Goal: Information Seeking & Learning: Learn about a topic

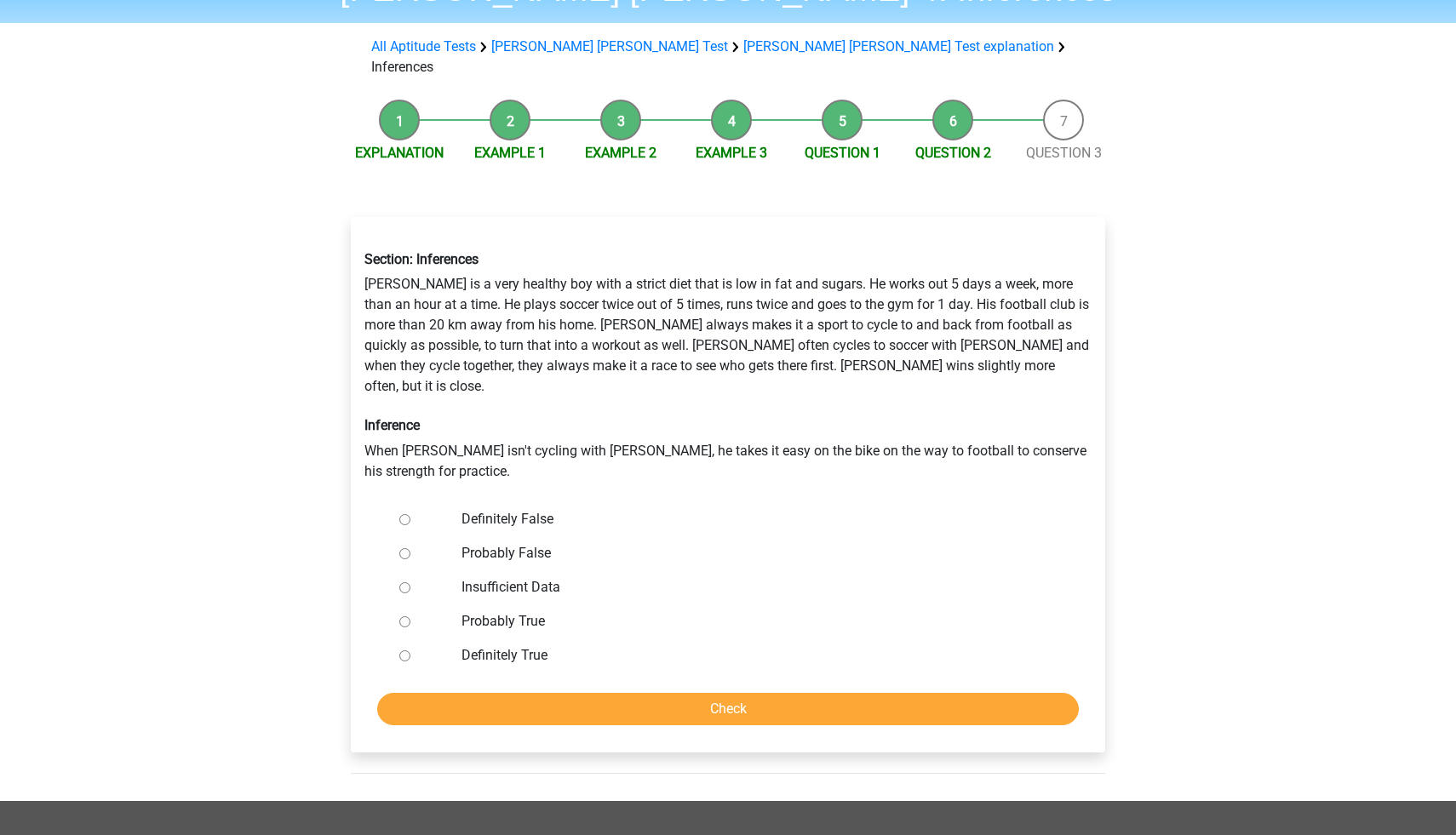
scroll to position [93, 0]
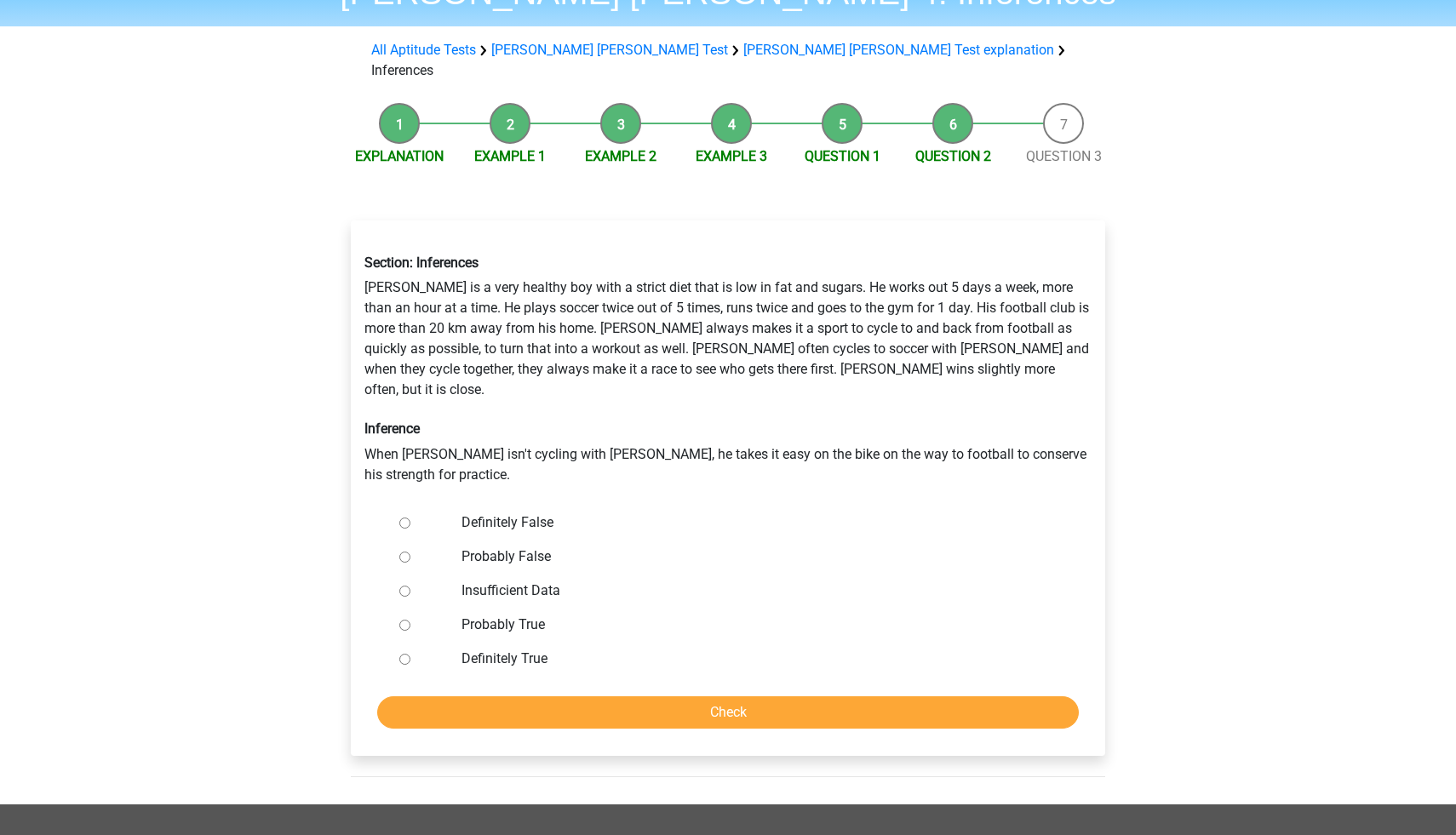
click at [512, 581] on label "Insufficient Data" at bounding box center [756, 591] width 589 height 21
click at [411, 586] on input "Insufficient Data" at bounding box center [405, 591] width 11 height 11
radio input "true"
click at [686, 696] on input "Check" at bounding box center [727, 713] width 701 height 33
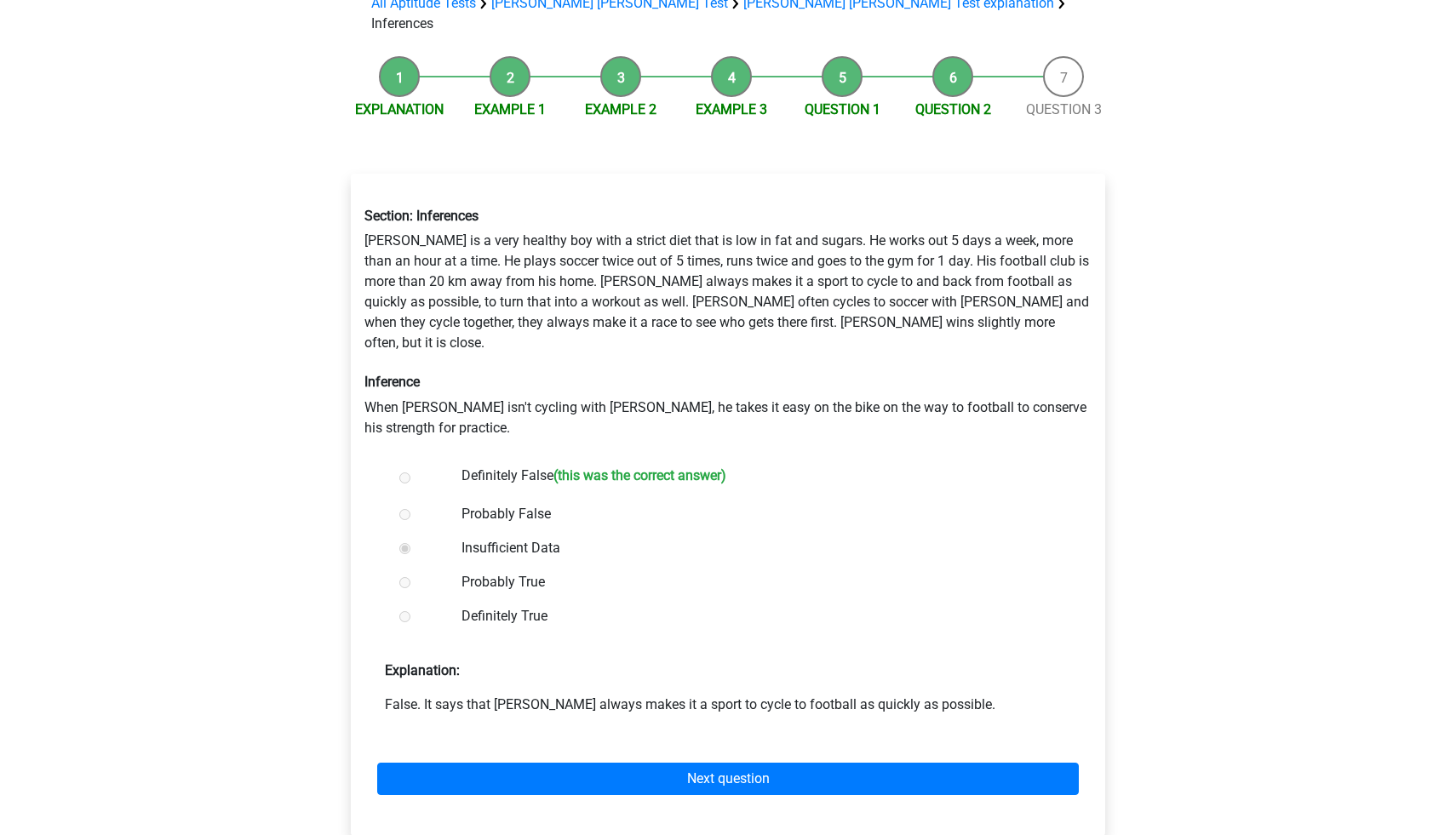
scroll to position [143, 0]
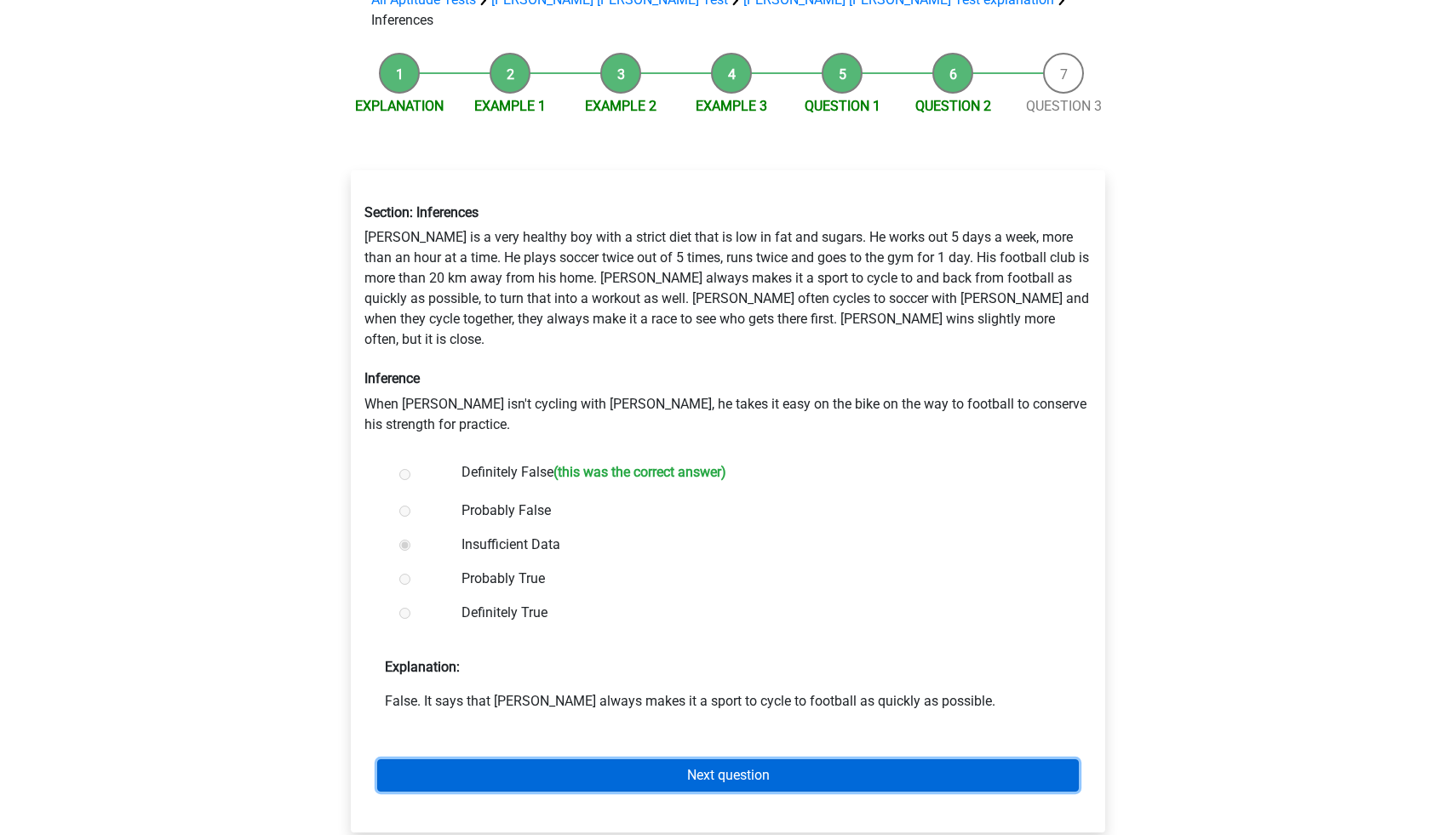
click at [789, 759] on link "Next question" at bounding box center [727, 775] width 701 height 33
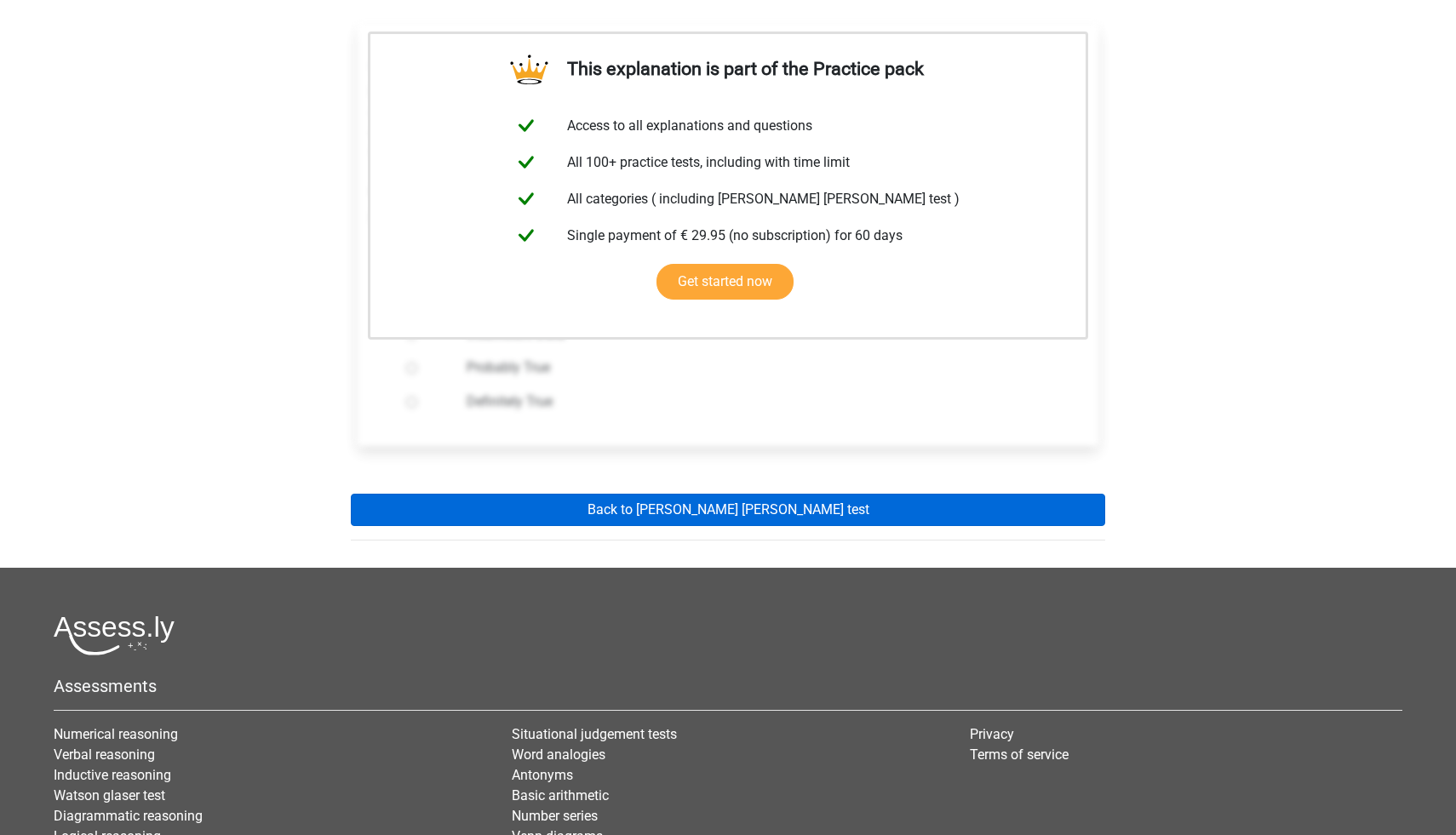
scroll to position [311, 0]
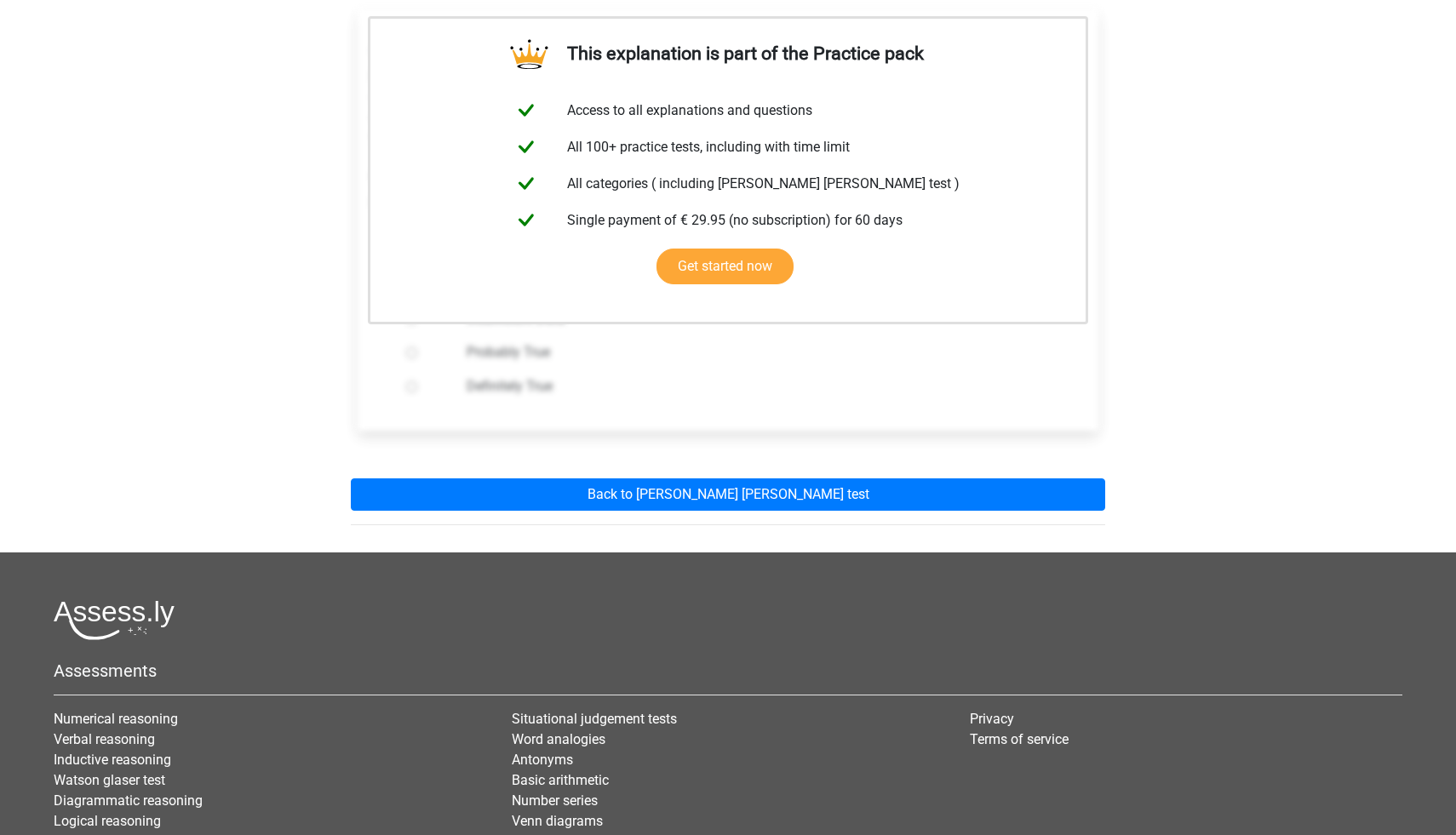
click at [775, 455] on div "This explanation is part of the Practice pack Access to all explanations and qu…" at bounding box center [728, 260] width 781 height 583
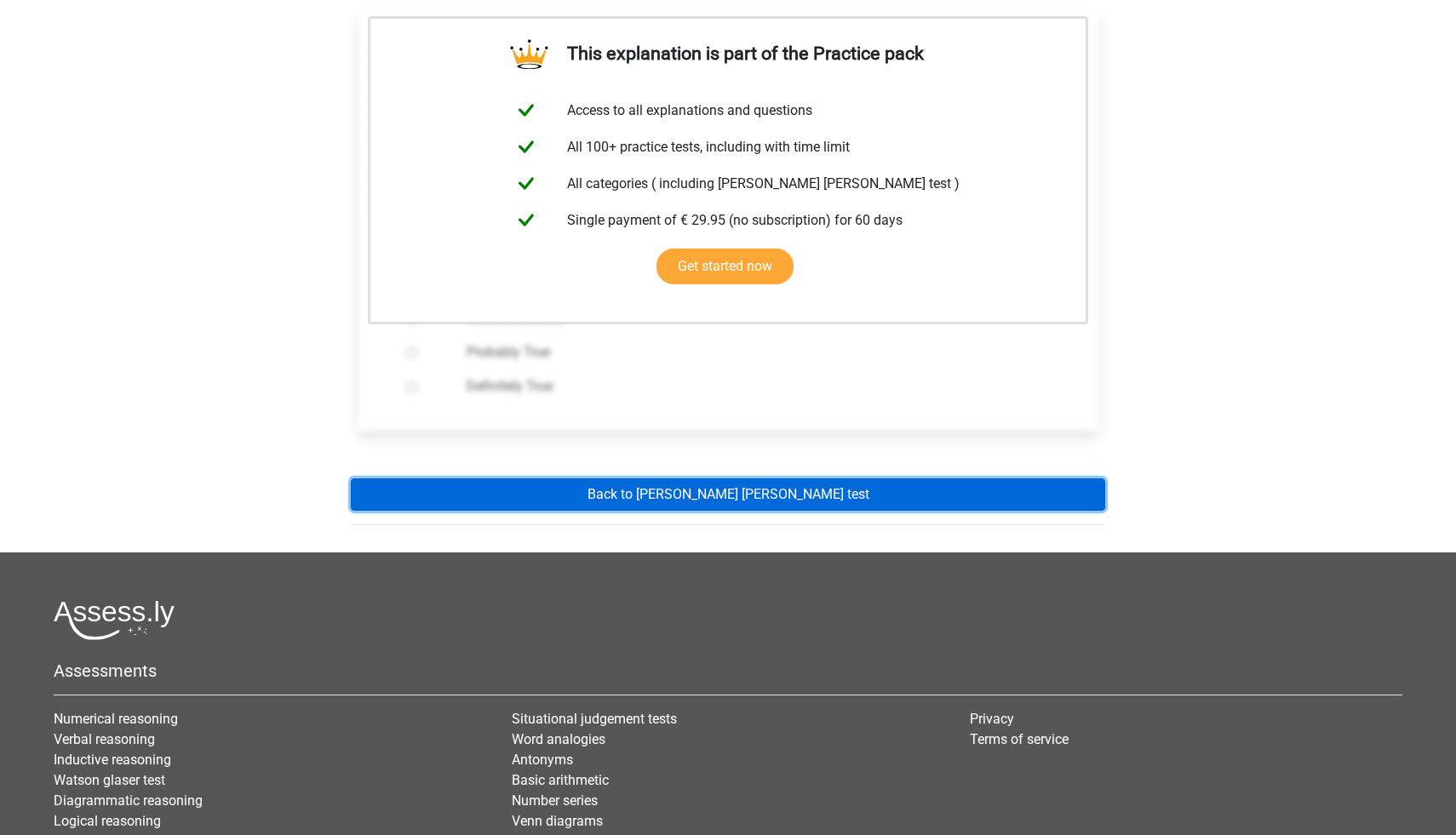
click at [770, 479] on link "Back to watson glaser test" at bounding box center [728, 495] width 755 height 33
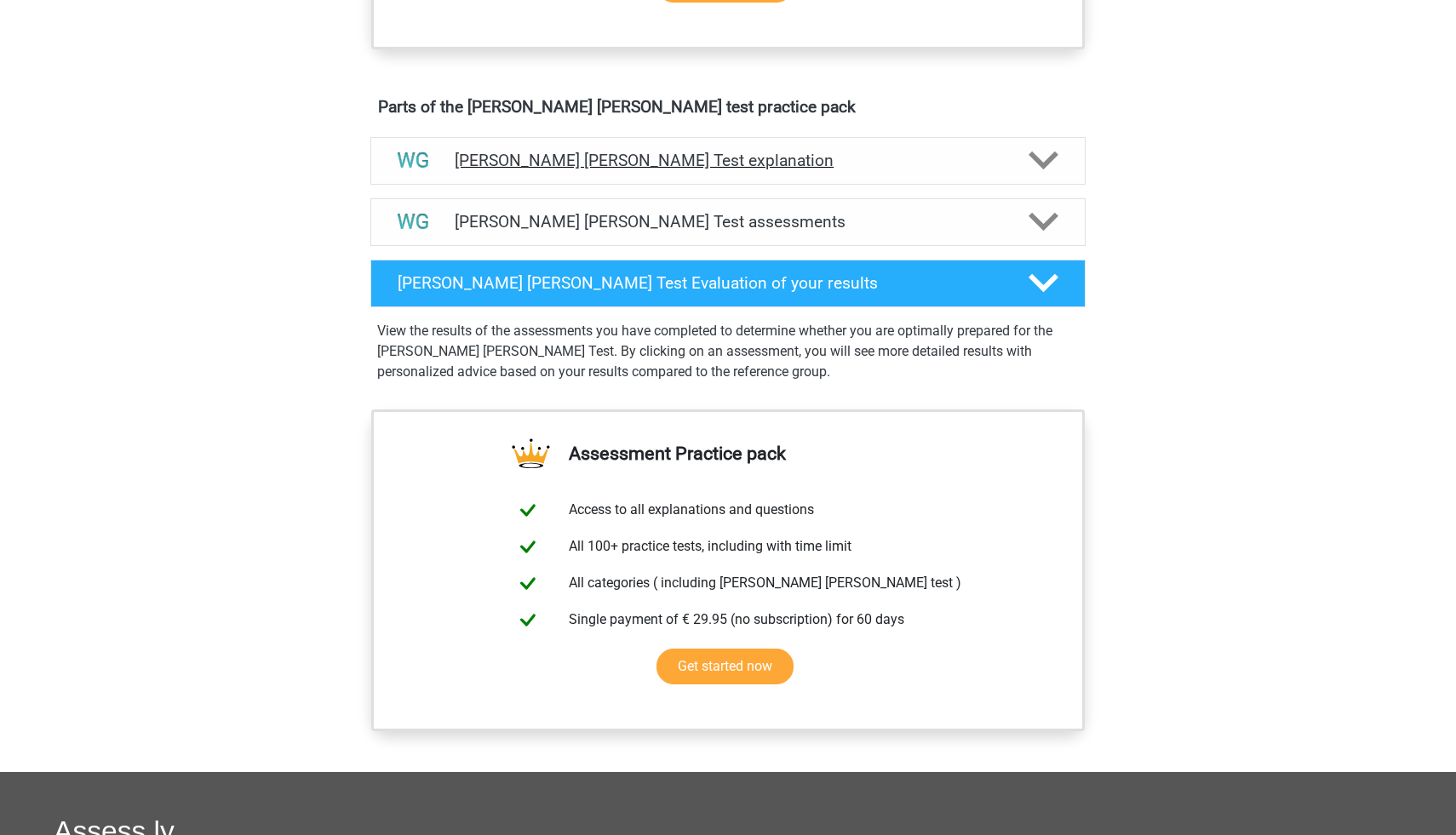
scroll to position [1277, 0]
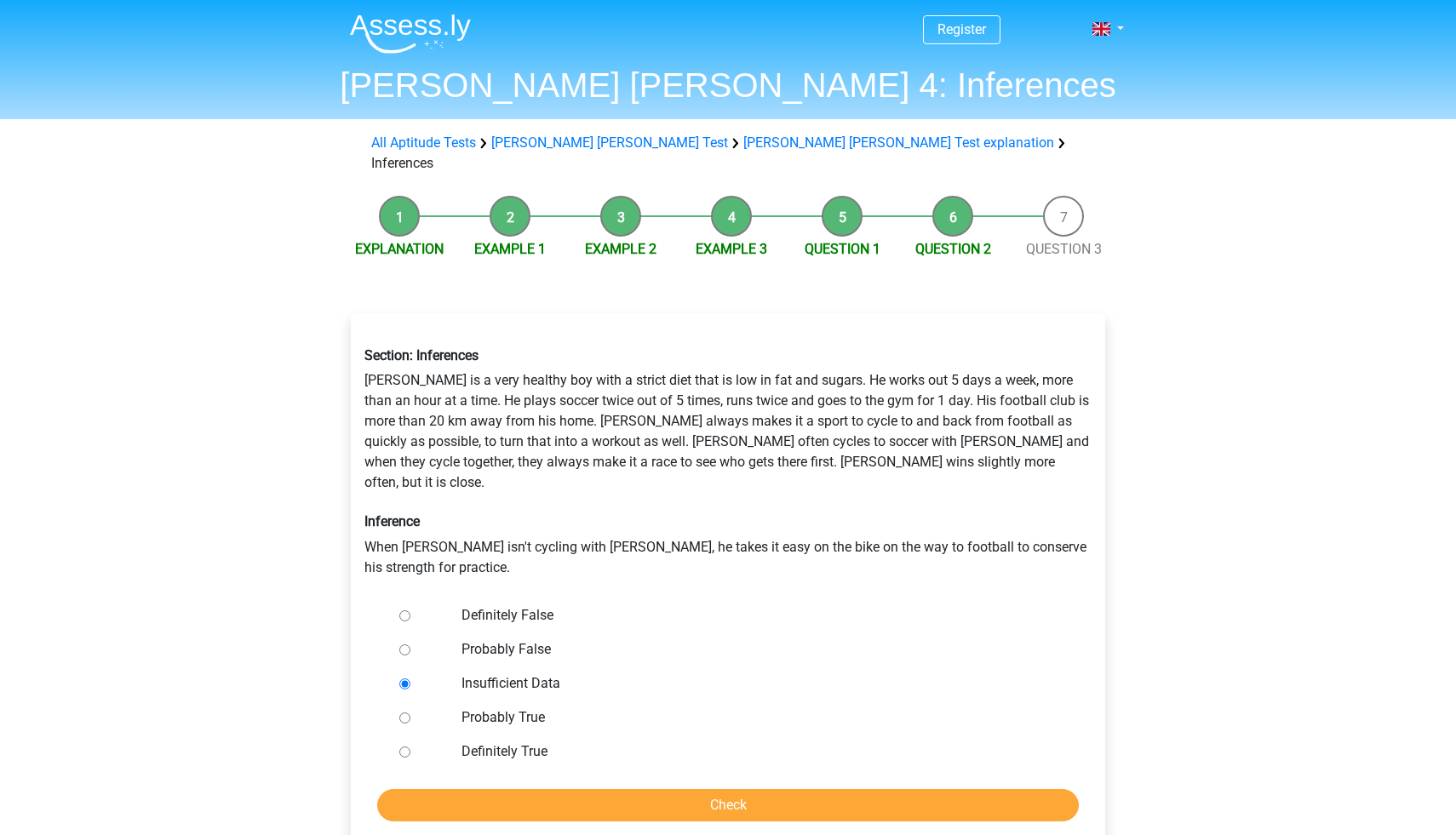
scroll to position [92, 0]
